Goal: Information Seeking & Learning: Learn about a topic

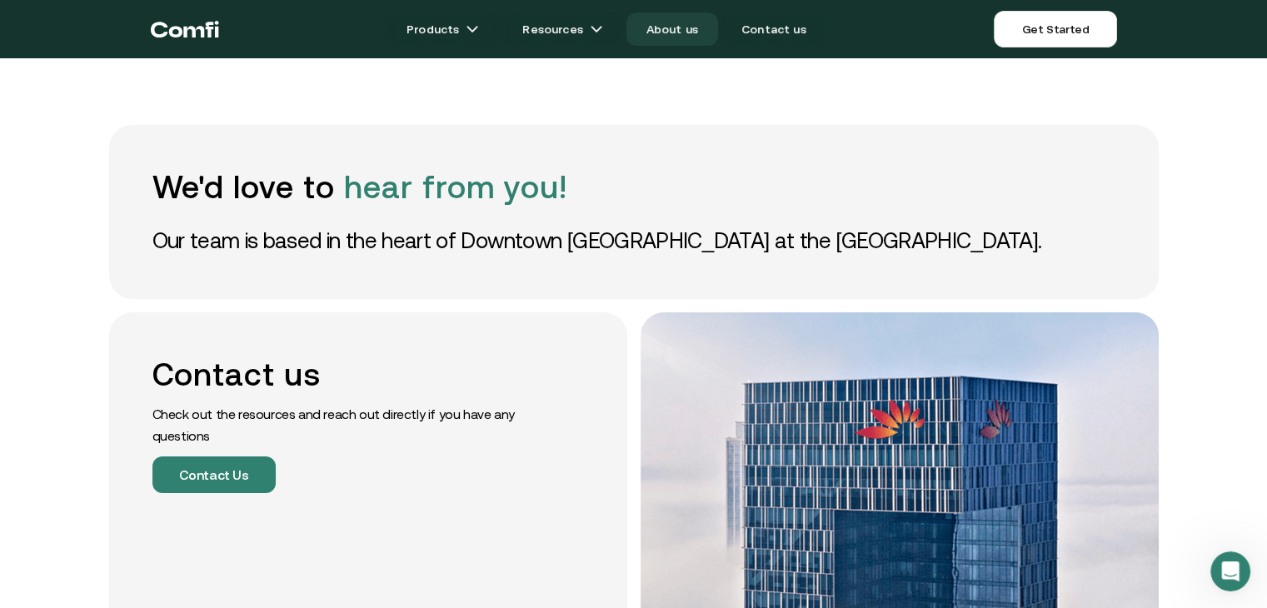
click at [668, 34] on link "About us" at bounding box center [672, 28] width 92 height 33
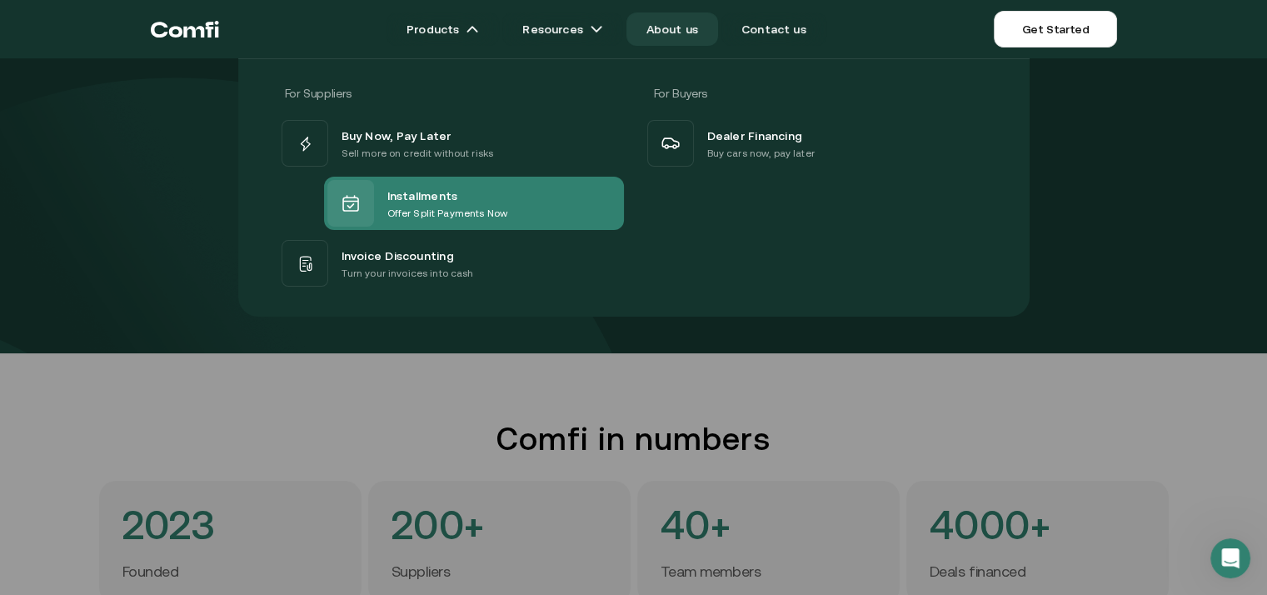
click at [489, 194] on div "Installments" at bounding box center [447, 195] width 120 height 20
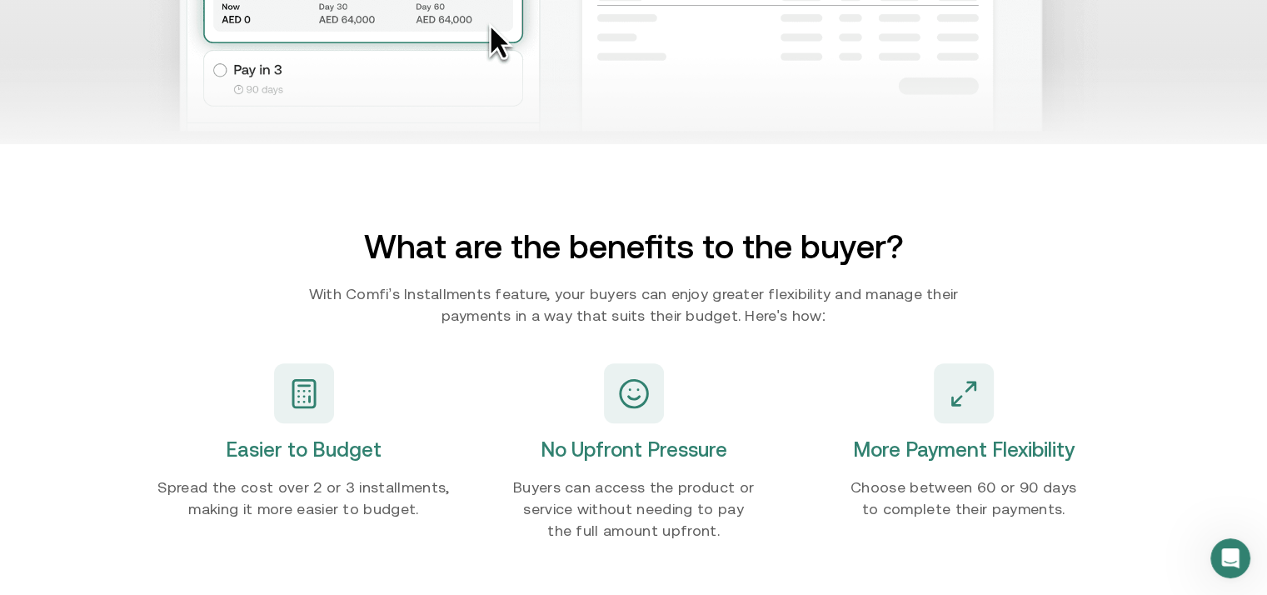
scroll to position [1749, 0]
